Goal: Task Accomplishment & Management: Use online tool/utility

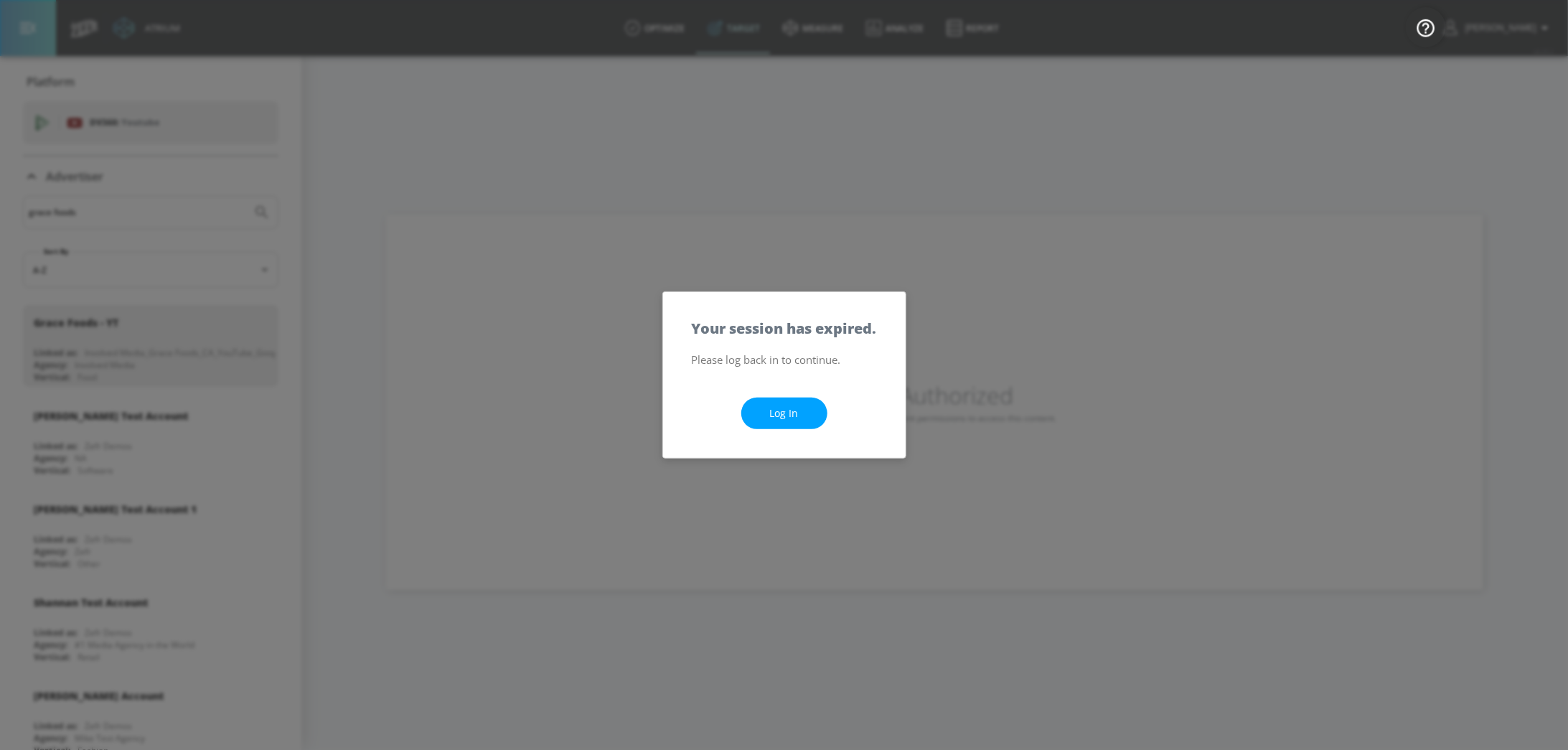
click at [788, 416] on link "Log In" at bounding box center [784, 414] width 86 height 32
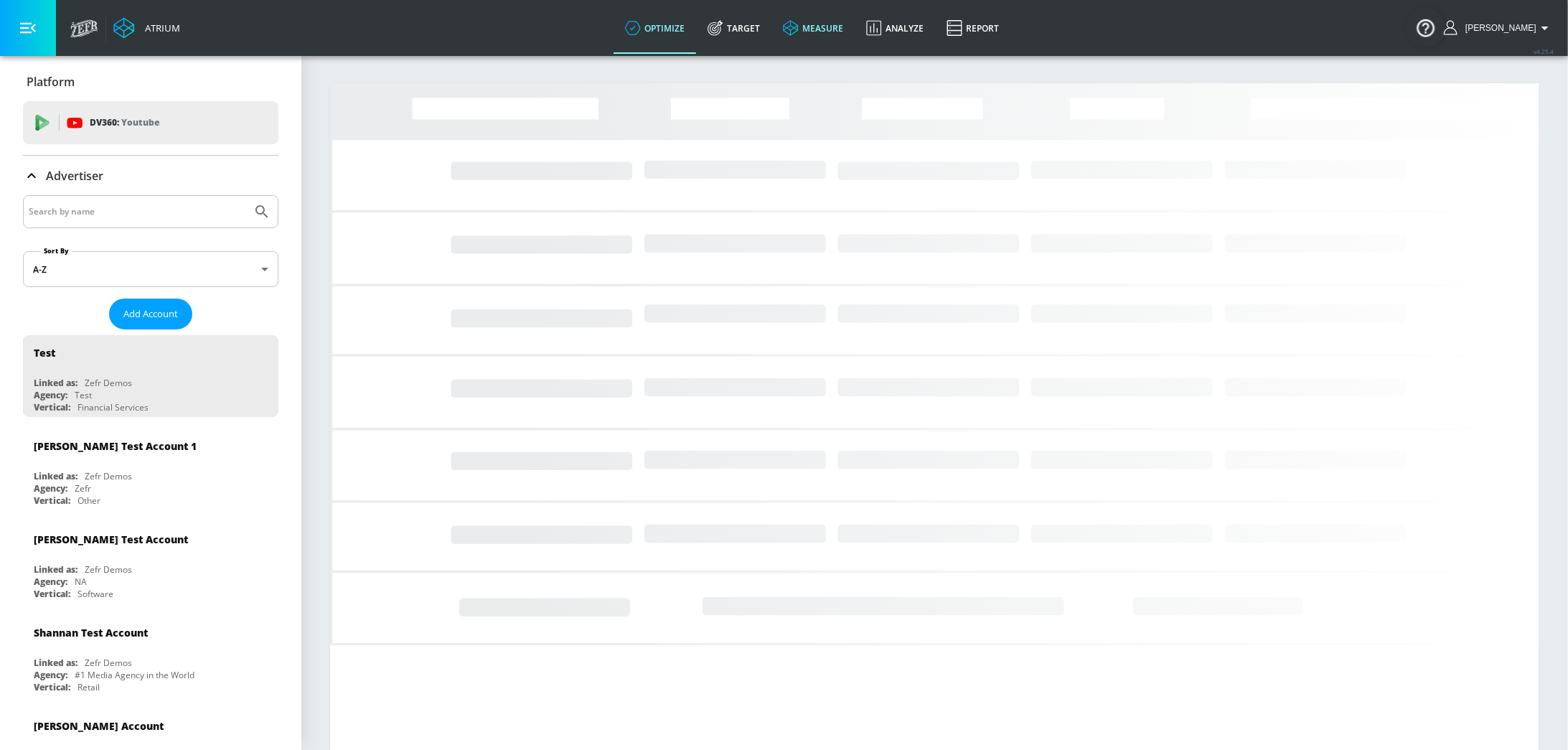
click at [836, 25] on link "measure" at bounding box center [813, 27] width 83 height 51
